Goal: Transaction & Acquisition: Purchase product/service

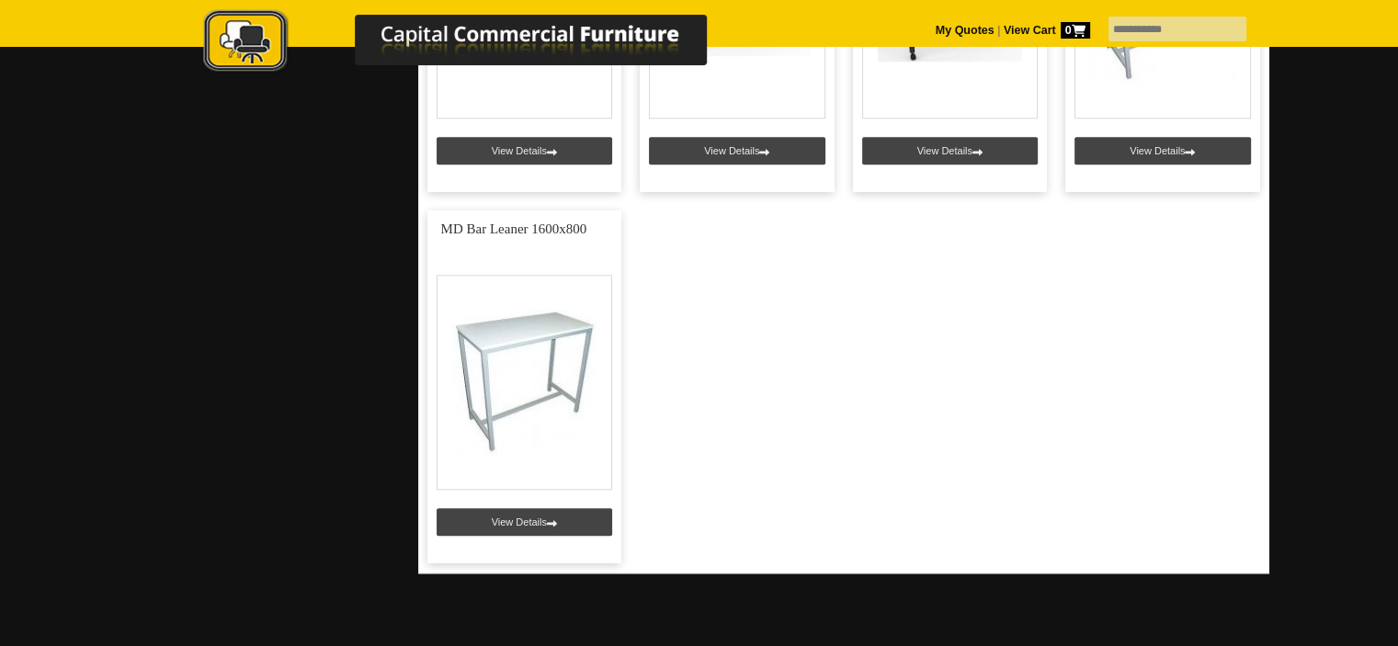
scroll to position [1775, 0]
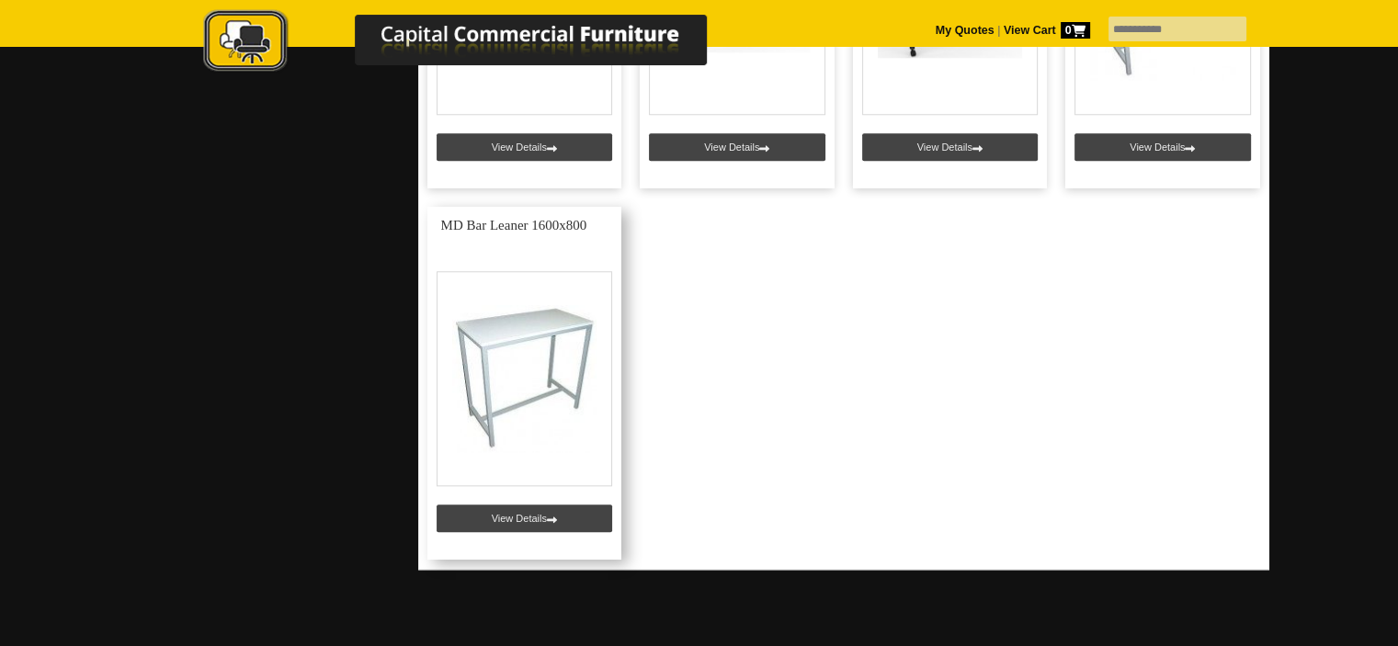
click at [553, 519] on link at bounding box center [525, 383] width 195 height 353
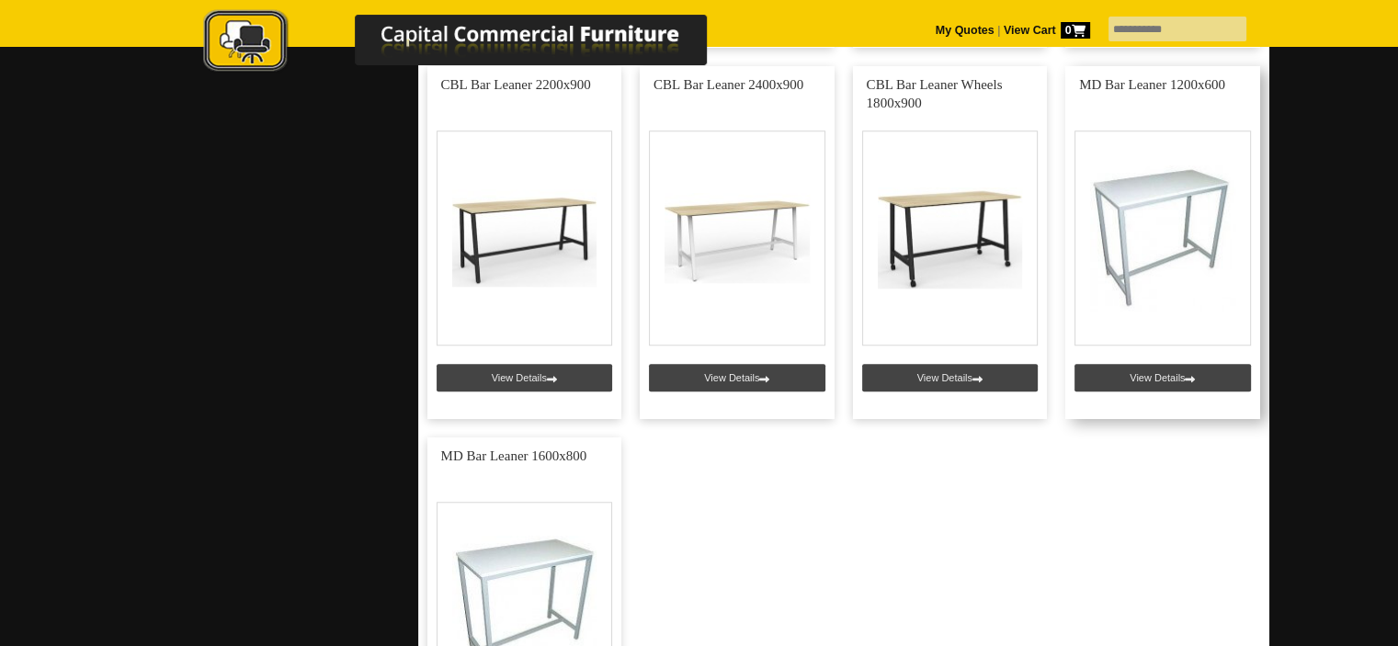
scroll to position [1545, 0]
click at [1198, 373] on link at bounding box center [1163, 242] width 195 height 353
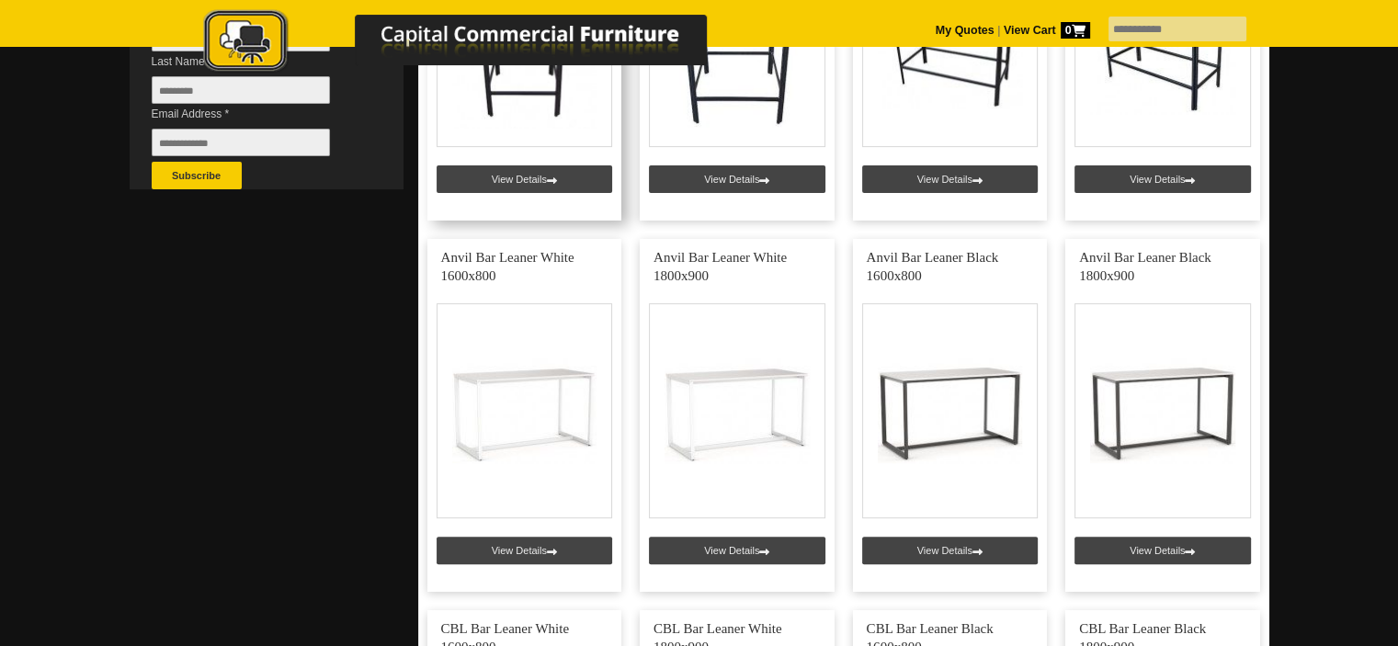
scroll to position [679, 0]
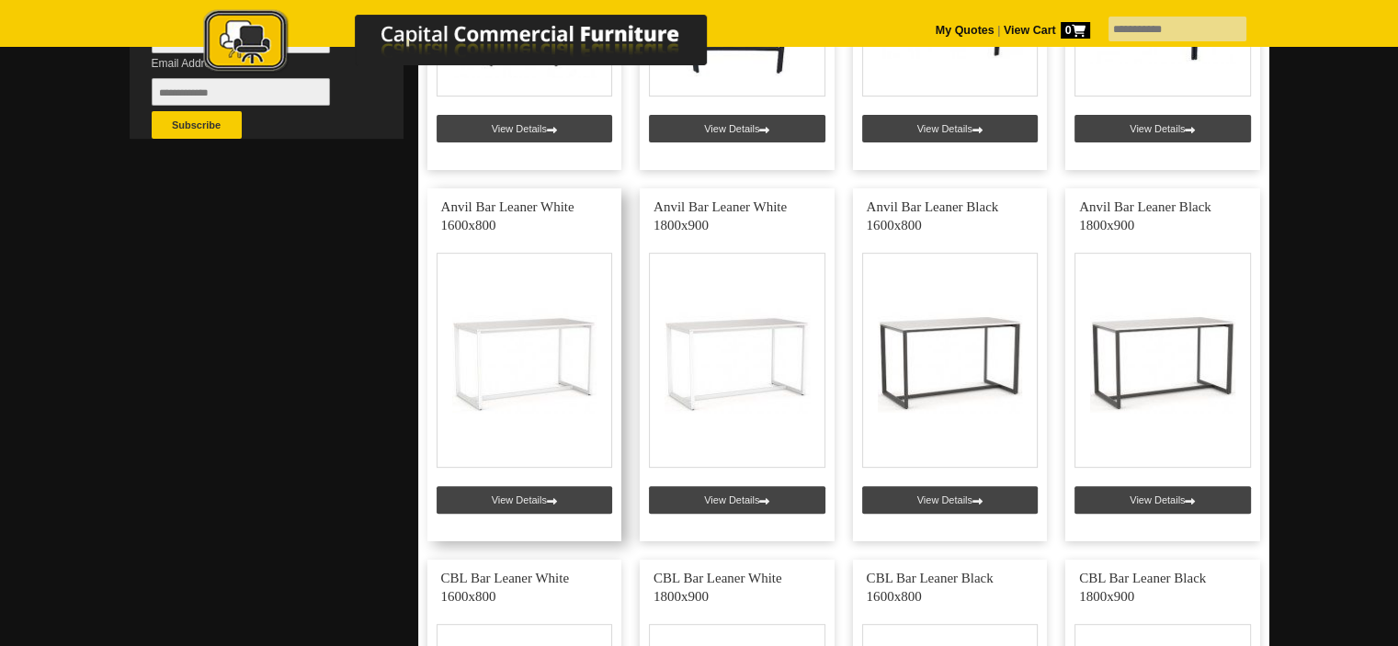
click at [581, 503] on link at bounding box center [525, 364] width 195 height 353
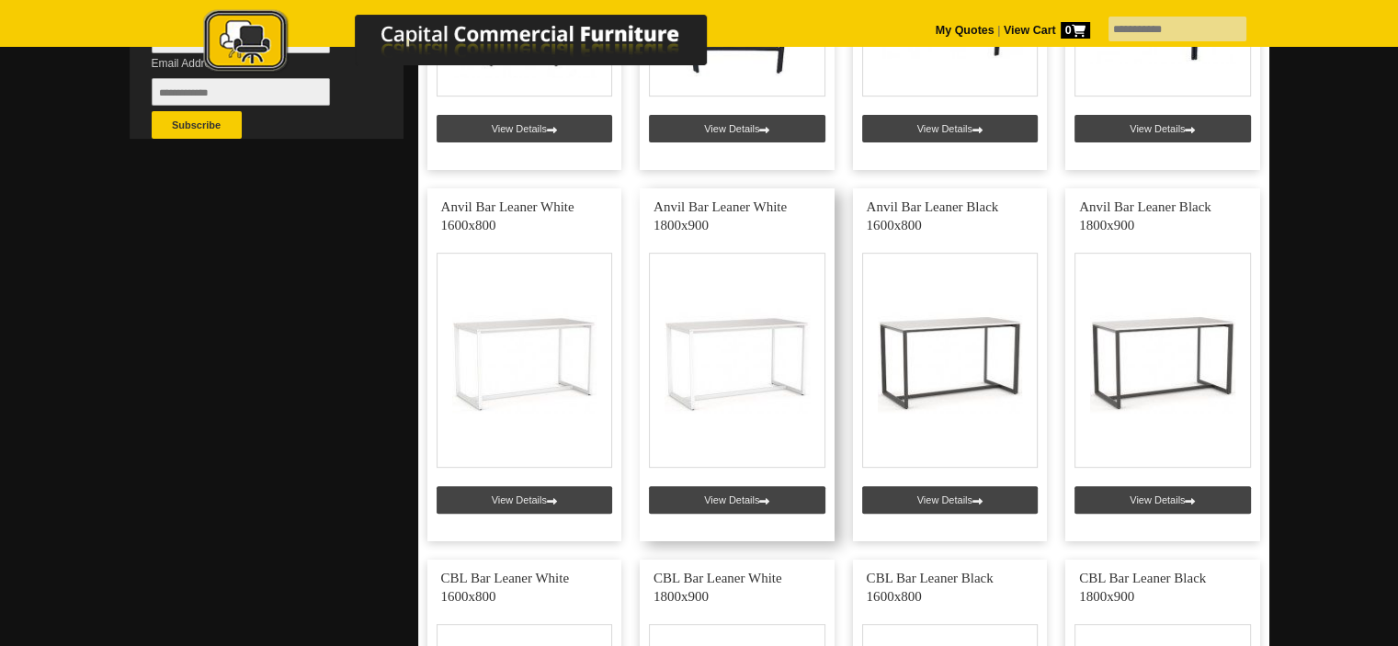
click at [739, 514] on link at bounding box center [737, 364] width 195 height 353
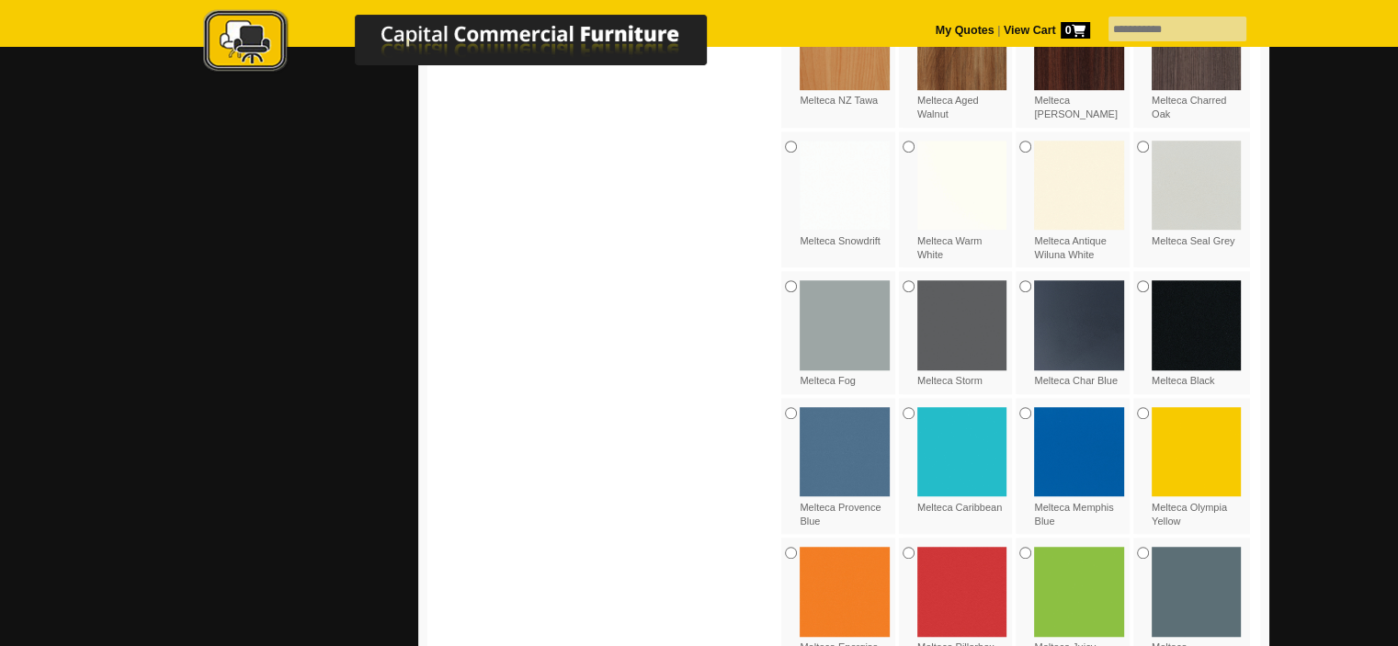
scroll to position [1215, 0]
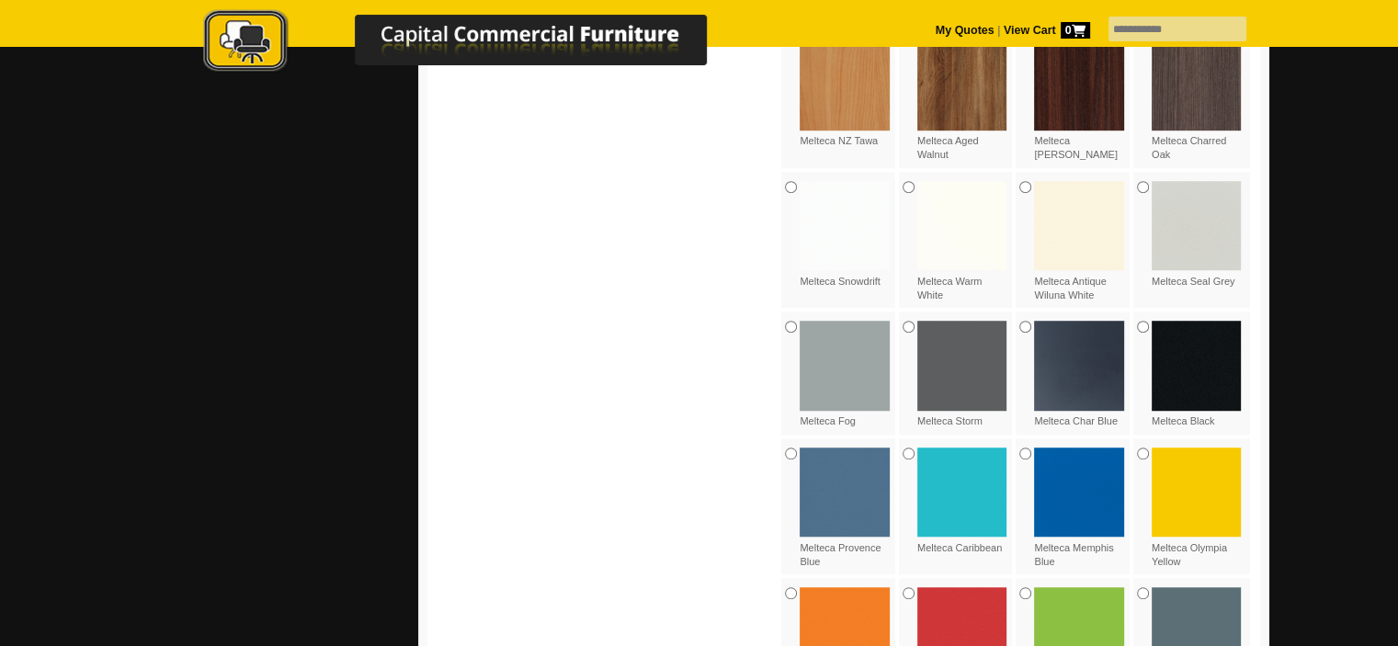
click at [832, 205] on img at bounding box center [845, 226] width 90 height 90
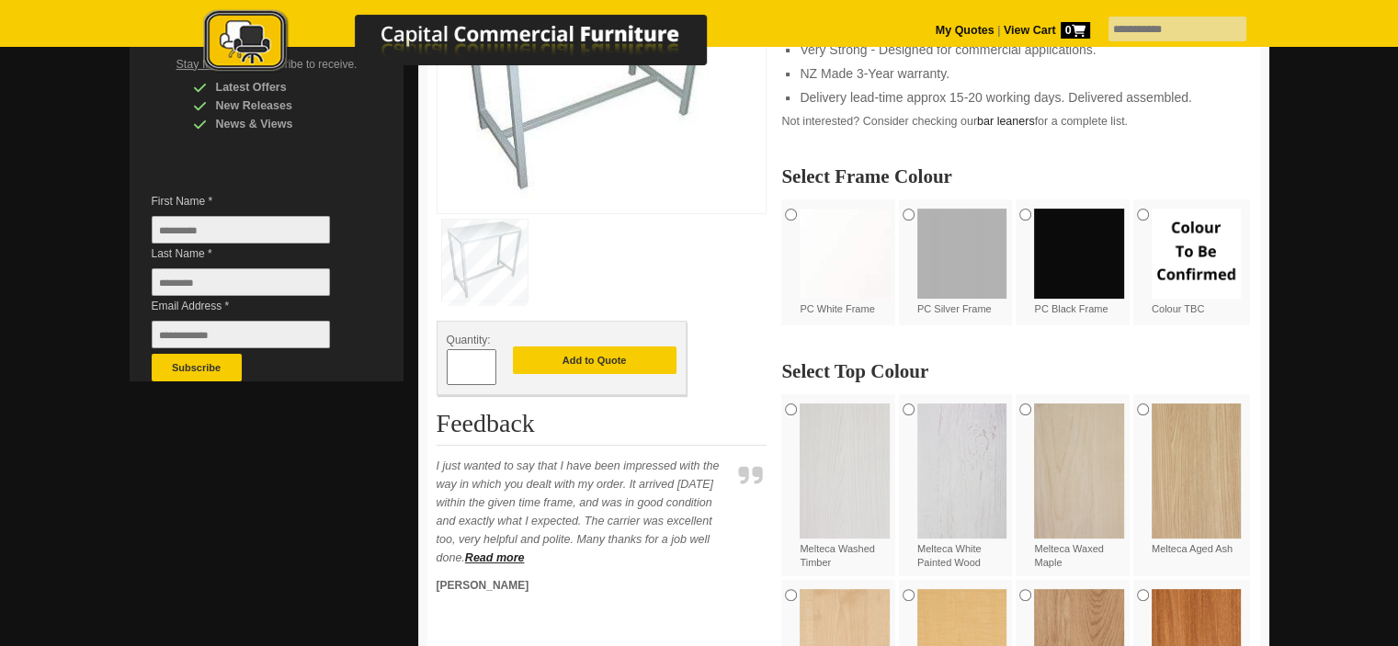
scroll to position [392, 0]
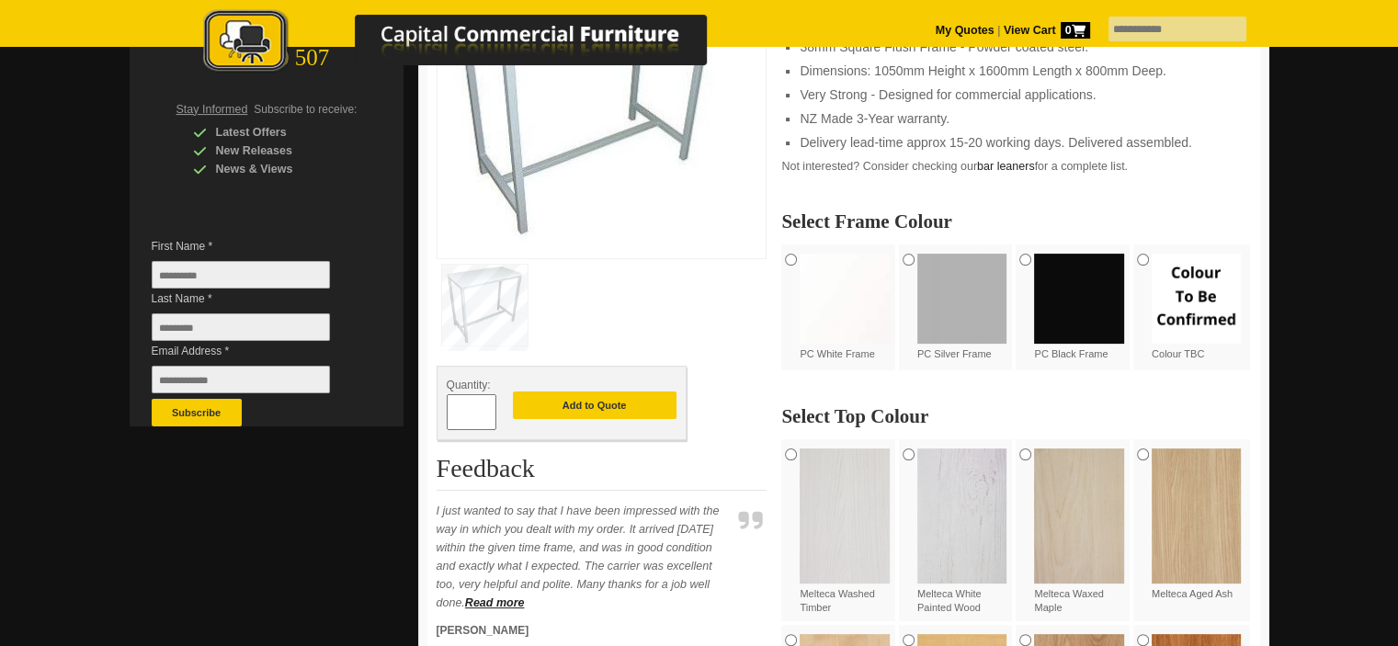
click at [850, 311] on img at bounding box center [845, 299] width 90 height 90
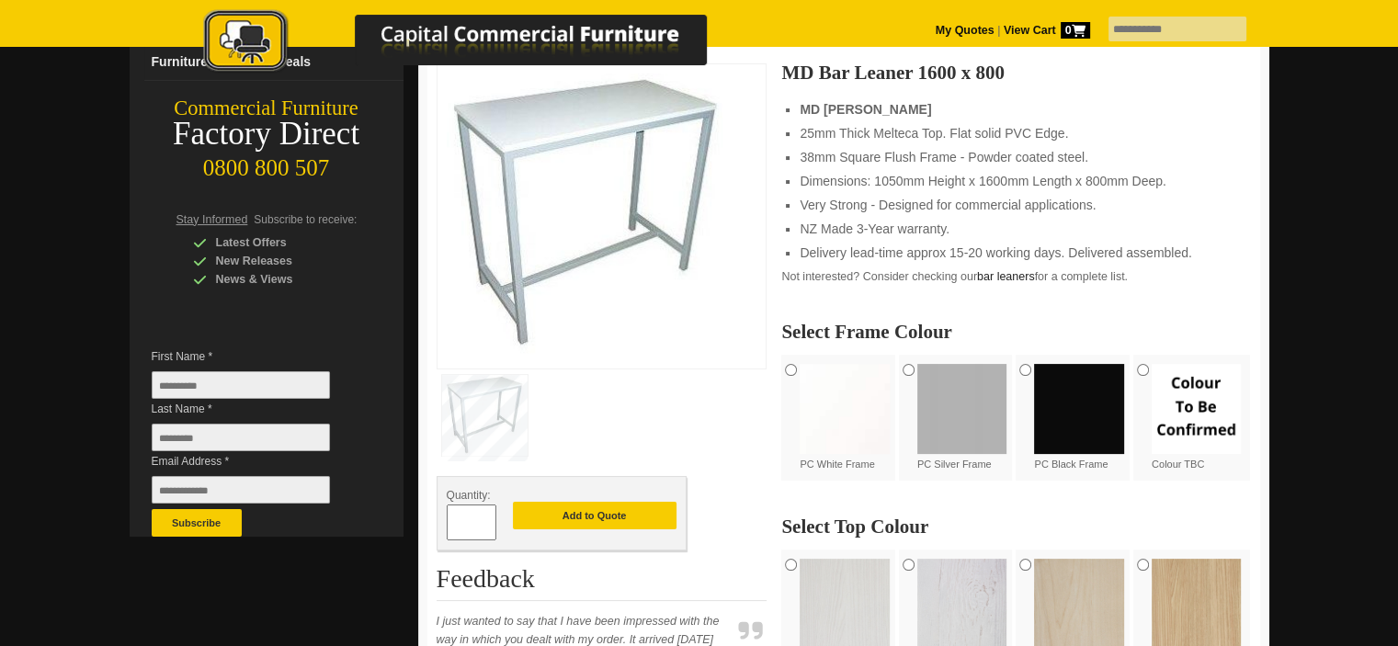
scroll to position [0, 0]
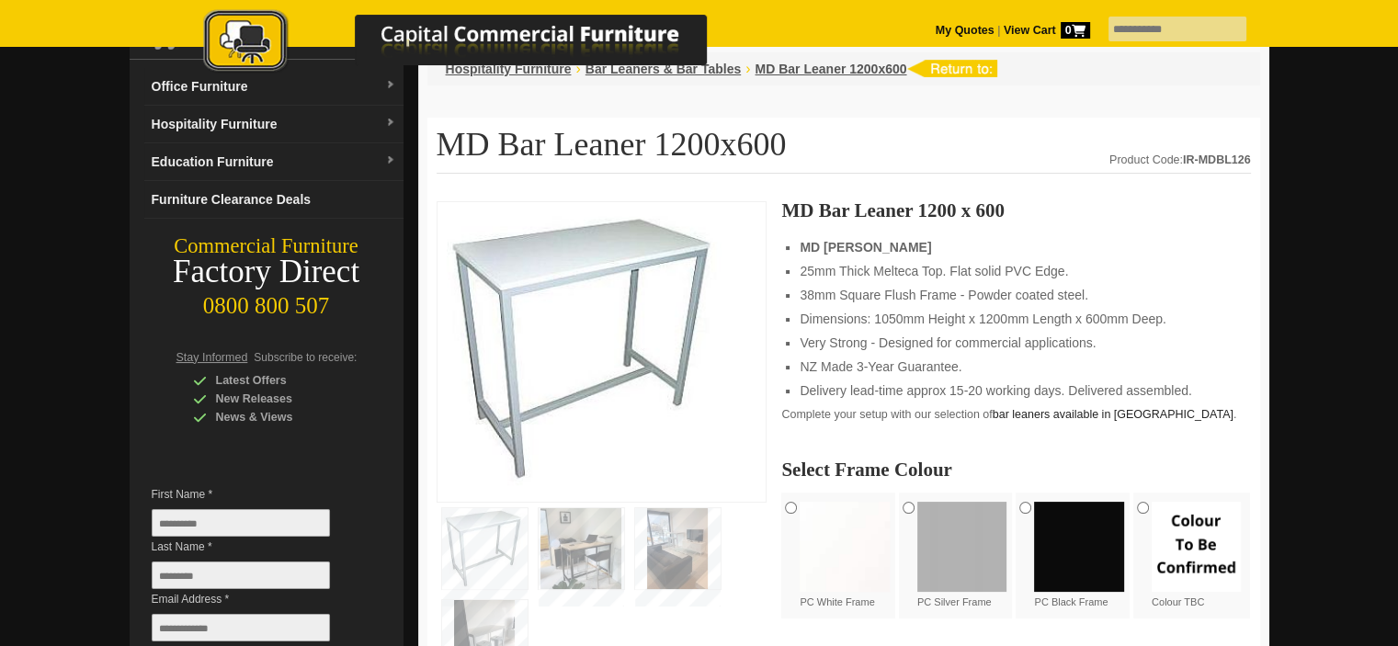
scroll to position [143, 0]
